Goal: Information Seeking & Learning: Learn about a topic

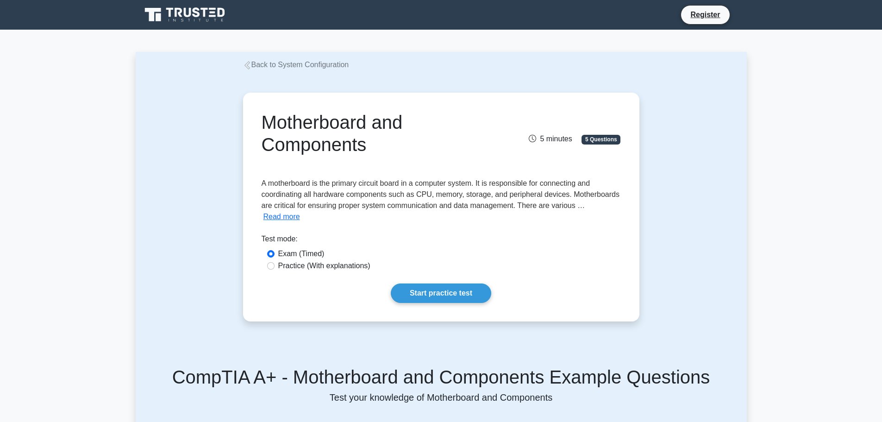
click at [338, 260] on label "Practice (With explanations)" at bounding box center [324, 265] width 92 height 11
click at [274, 262] on input "Practice (With explanations)" at bounding box center [270, 265] width 7 height 7
radio input "true"
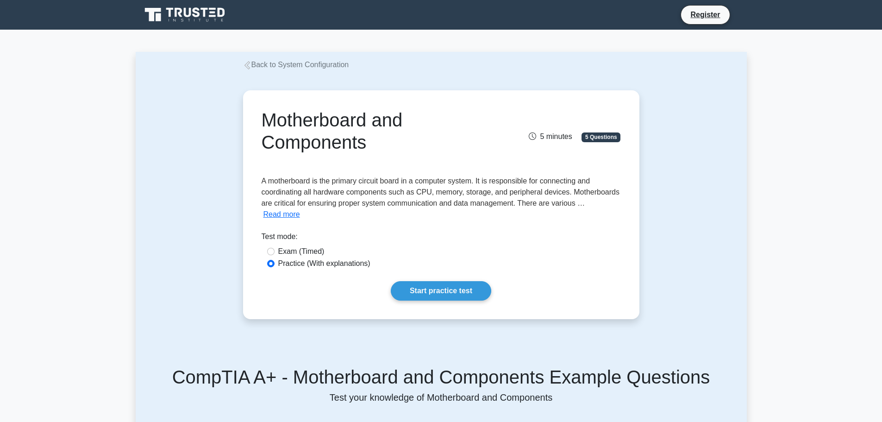
click at [441, 292] on div "Motherboard and Components 5 minutes 5 Questions A motherboard is the primary c…" at bounding box center [441, 204] width 389 height 221
click at [443, 281] on link "Start practice test" at bounding box center [441, 290] width 100 height 19
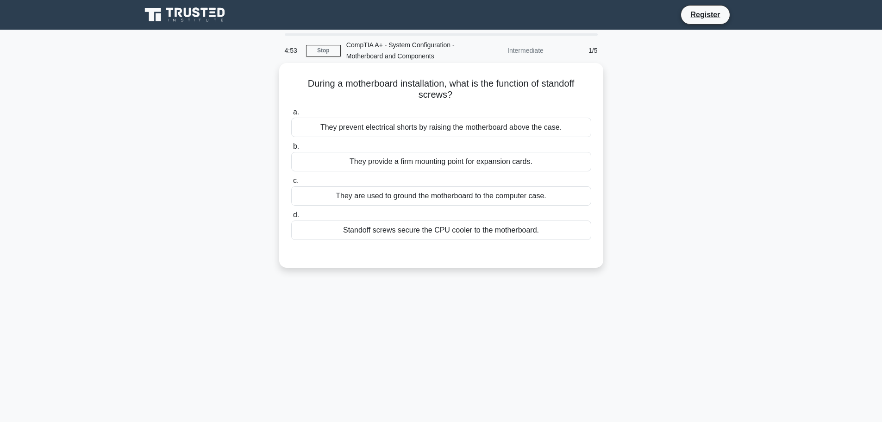
click at [486, 167] on div "They provide a firm mounting point for expansion cards." at bounding box center [441, 161] width 300 height 19
click at [291, 150] on input "b. They provide a firm mounting point for expansion cards." at bounding box center [291, 146] width 0 height 6
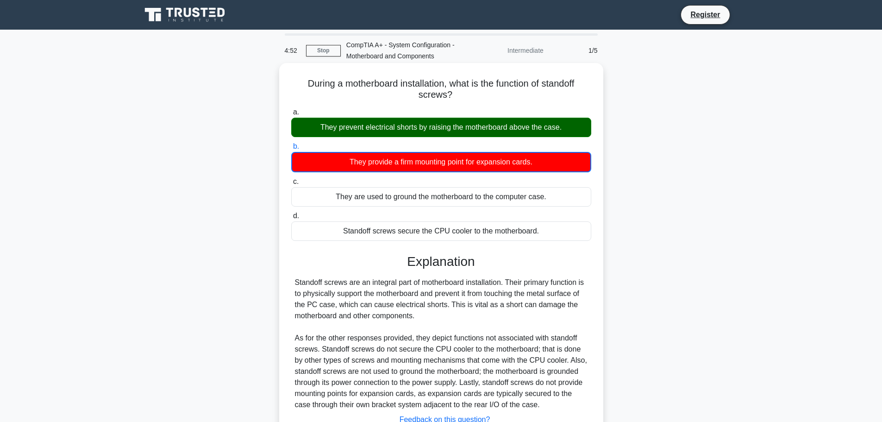
drag, startPoint x: 498, startPoint y: 137, endPoint x: 538, endPoint y: 115, distance: 45.6
click at [499, 137] on div "They prevent electrical shorts by raising the motherboard above the case." at bounding box center [441, 127] width 300 height 19
click at [291, 115] on input "a. They prevent electrical shorts by raising the motherboard above the case." at bounding box center [291, 112] width 0 height 6
